Goal: Task Accomplishment & Management: Use online tool/utility

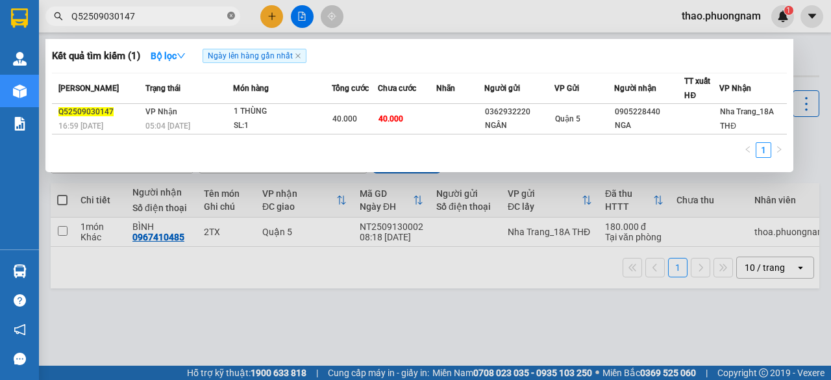
click at [228, 16] on icon "close-circle" at bounding box center [231, 16] width 8 height 8
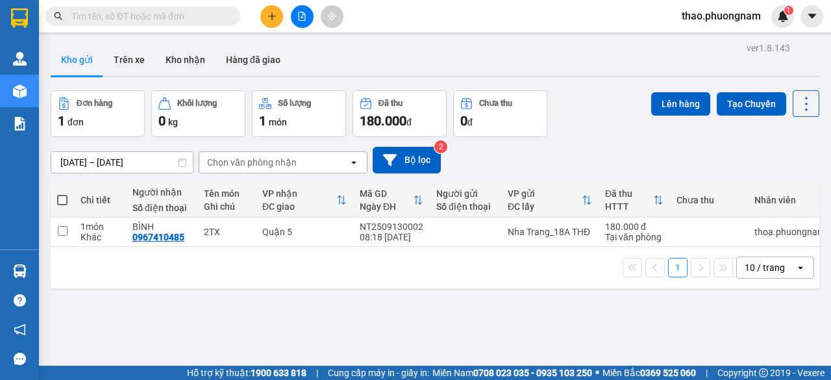
click at [217, 15] on input "text" at bounding box center [147, 16] width 153 height 14
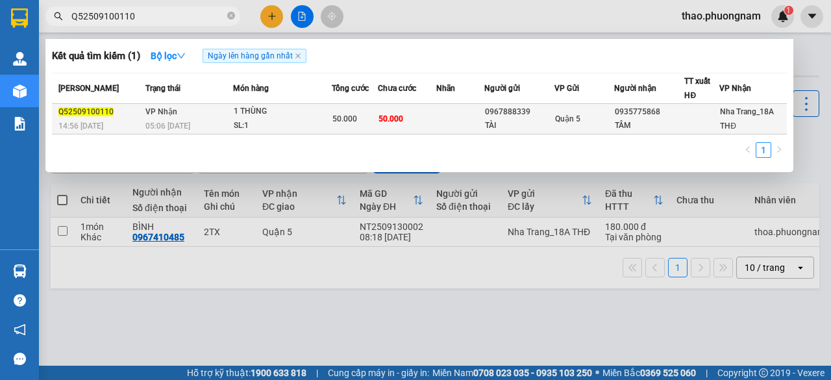
type input "Q52509100110"
click at [281, 125] on div "SL: 1" at bounding box center [282, 126] width 97 height 14
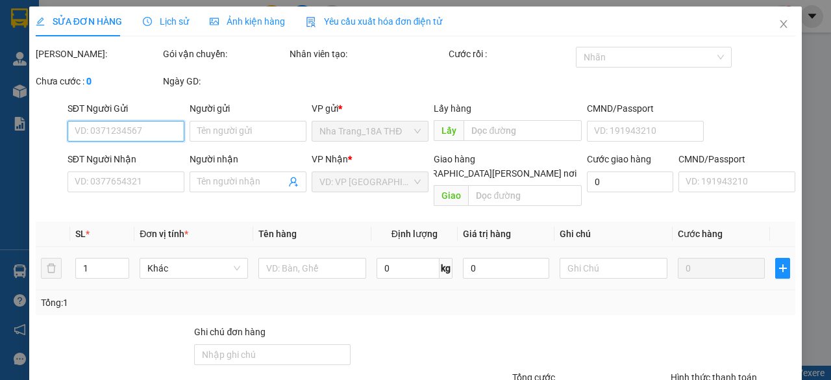
type input "0967888339"
type input "TÀI"
type input "0935775868"
type input "TÂM"
type input "50.000"
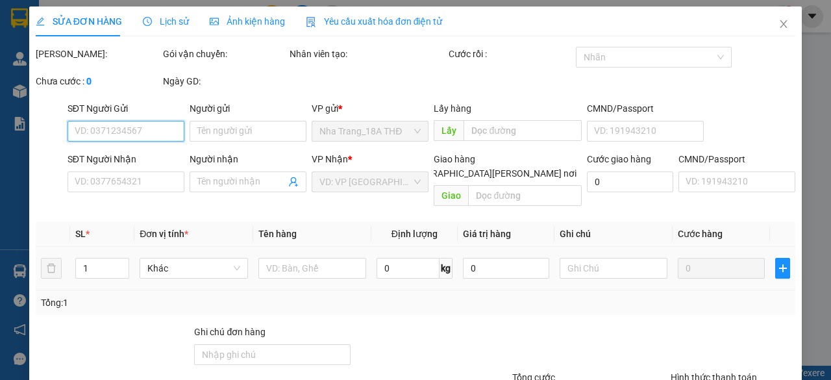
type input "50.000"
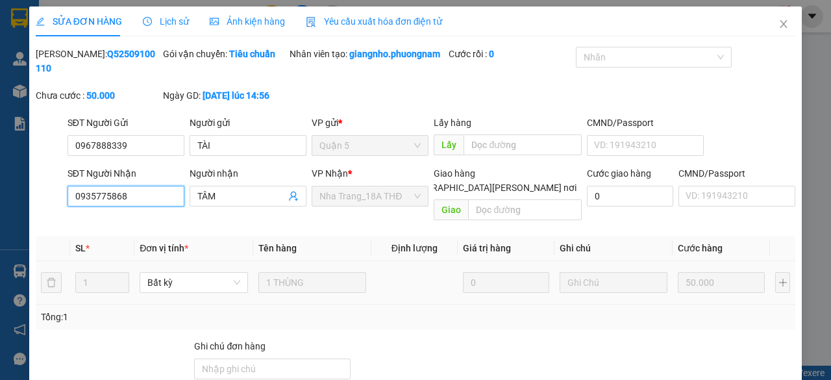
drag, startPoint x: 136, startPoint y: 208, endPoint x: 69, endPoint y: 216, distance: 67.3
click at [69, 206] on input "0935775868" at bounding box center [125, 196] width 117 height 21
click at [778, 25] on icon "close" at bounding box center [783, 24] width 10 height 10
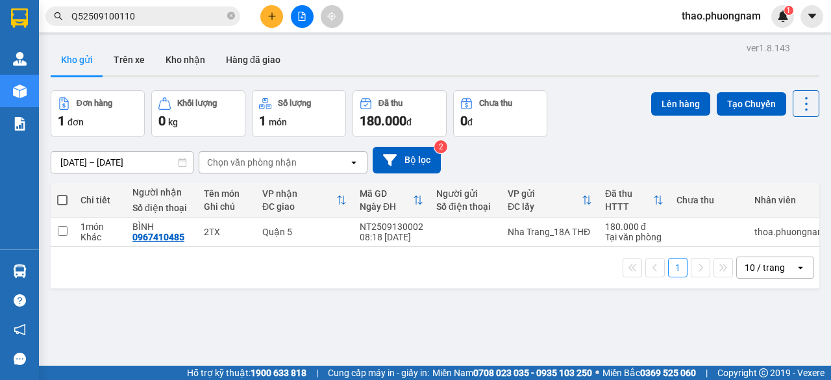
click at [230, 16] on icon "close-circle" at bounding box center [231, 16] width 8 height 8
click at [184, 18] on input "text" at bounding box center [147, 16] width 153 height 14
paste input "0935775868"
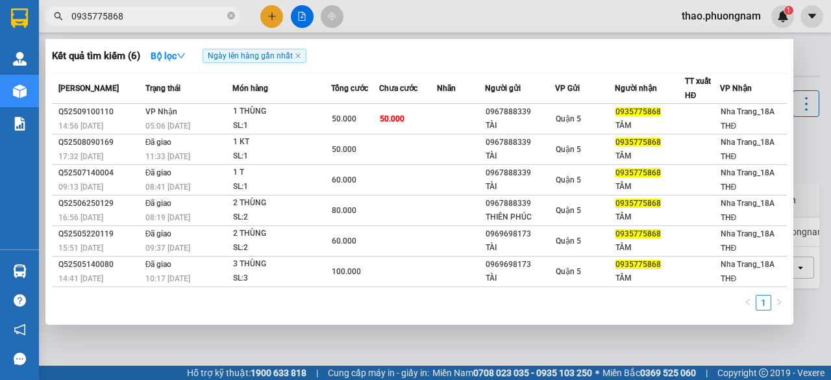
type input "0935775868"
